Goal: Register for event/course

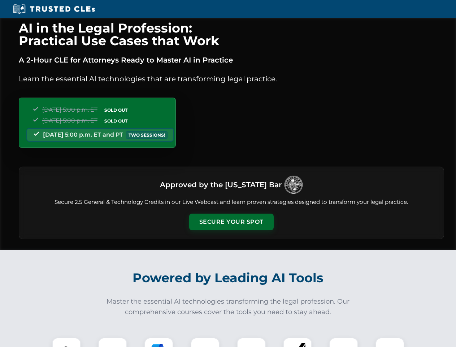
click at [231, 222] on button "Secure Your Spot" at bounding box center [231, 221] width 84 height 17
click at [66, 342] on img at bounding box center [66, 351] width 21 height 21
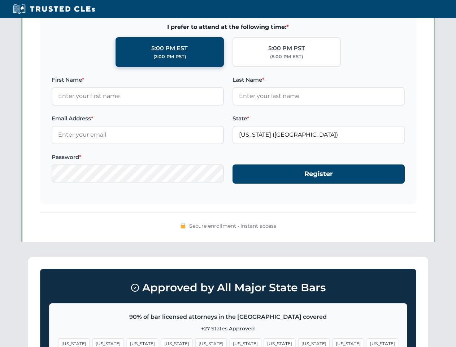
click at [264, 342] on span "[US_STATE]" at bounding box center [279, 343] width 31 height 10
click at [332, 342] on span "[US_STATE]" at bounding box center [347, 343] width 31 height 10
